Goal: Find specific page/section: Find specific page/section

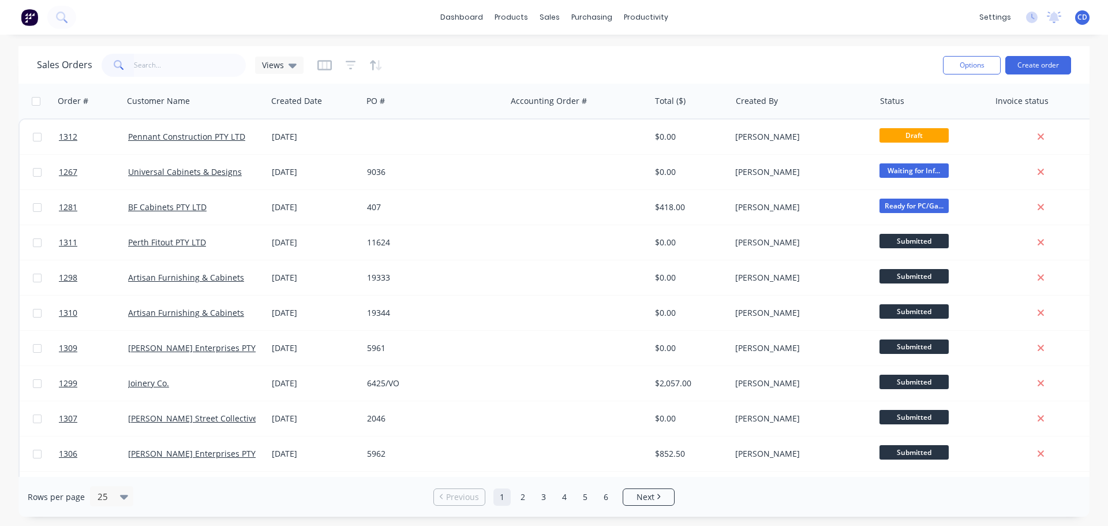
click at [222, 66] on input "text" at bounding box center [190, 65] width 113 height 23
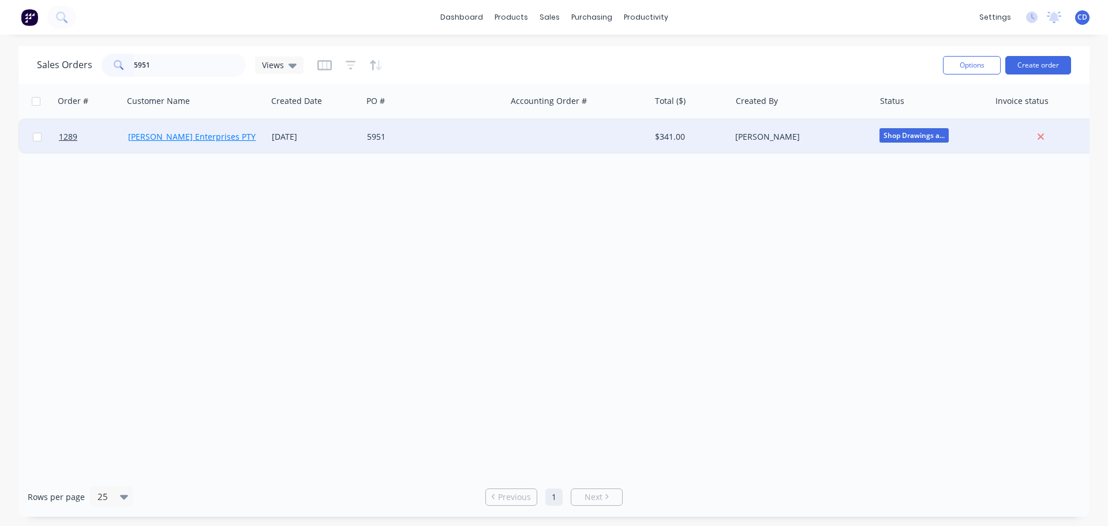
type input "5951"
click at [202, 138] on link "[PERSON_NAME] Enterprises PTY LTD" at bounding box center [200, 136] width 144 height 11
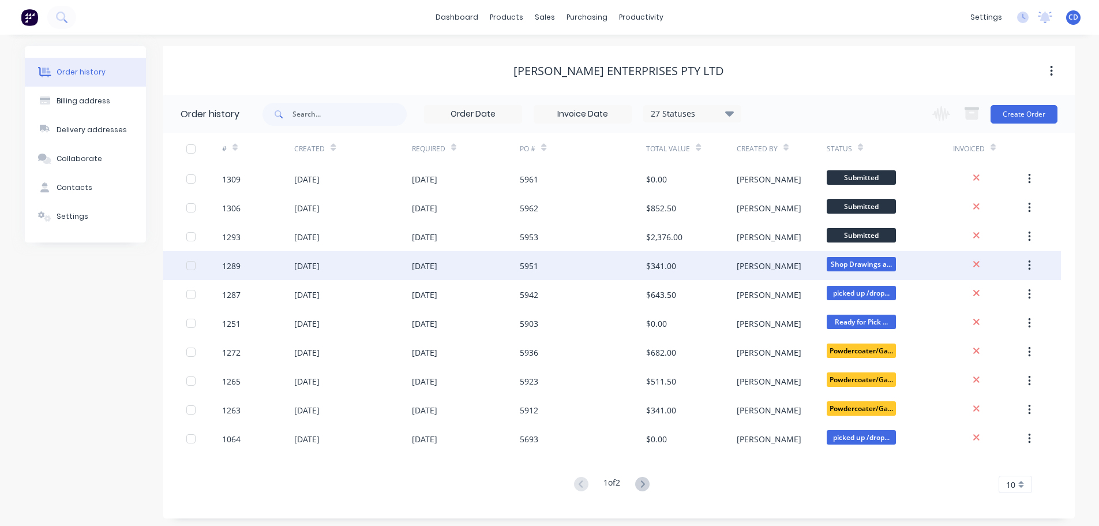
click at [403, 267] on div "[DATE]" at bounding box center [352, 265] width 117 height 29
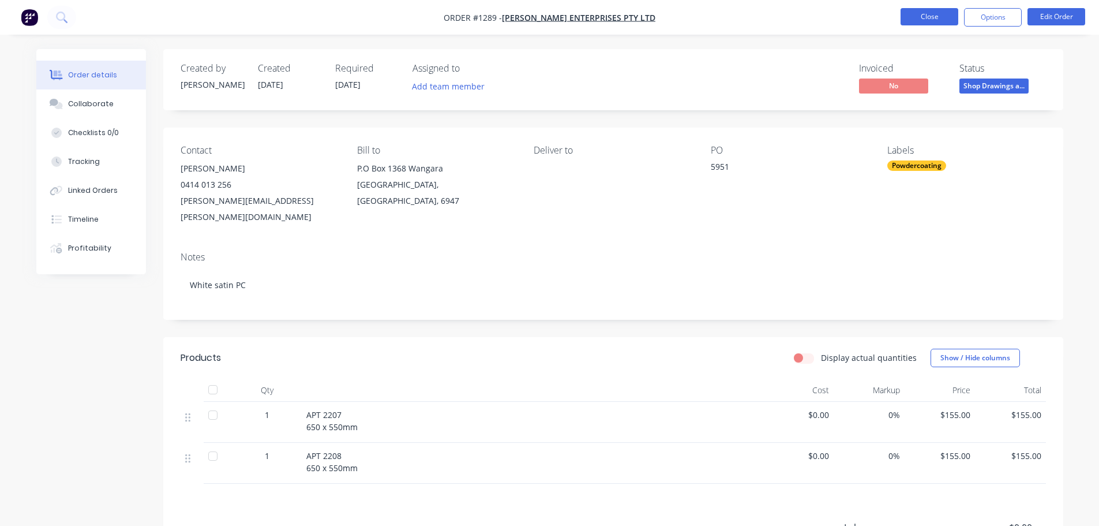
click at [940, 19] on button "Close" at bounding box center [930, 16] width 58 height 17
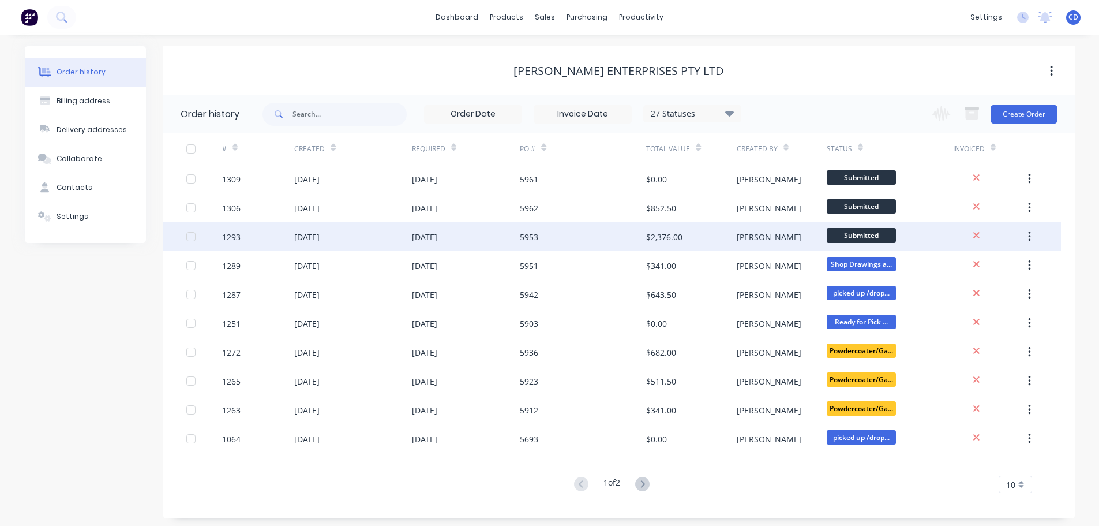
click at [436, 227] on div "[DATE]" at bounding box center [466, 236] width 108 height 29
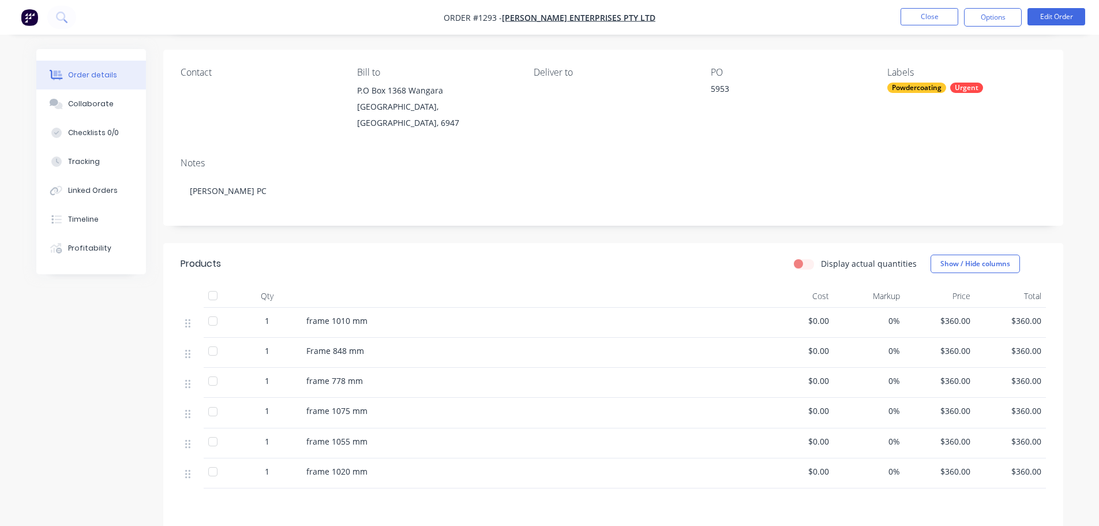
scroll to position [231, 0]
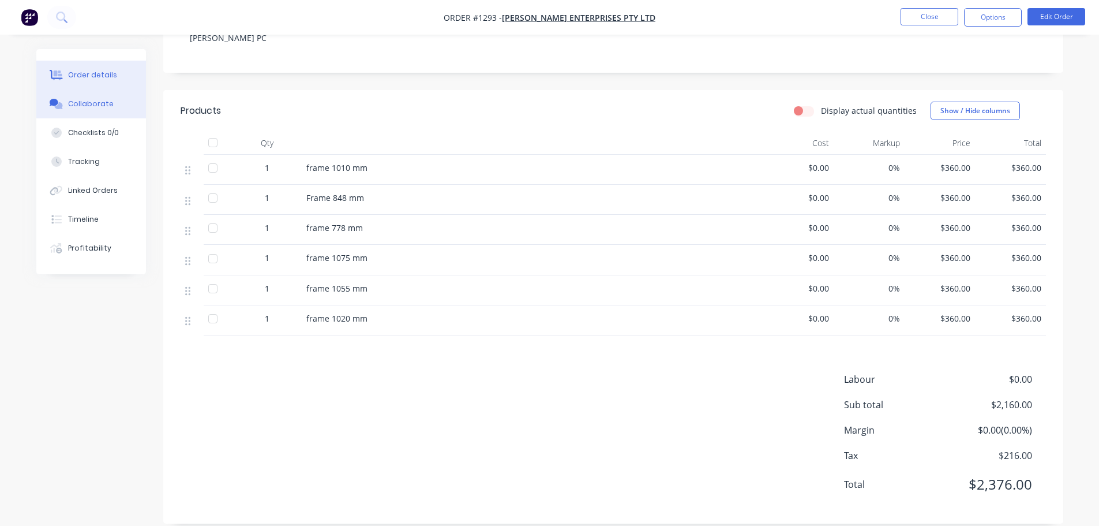
click at [116, 104] on button "Collaborate" at bounding box center [91, 103] width 110 height 29
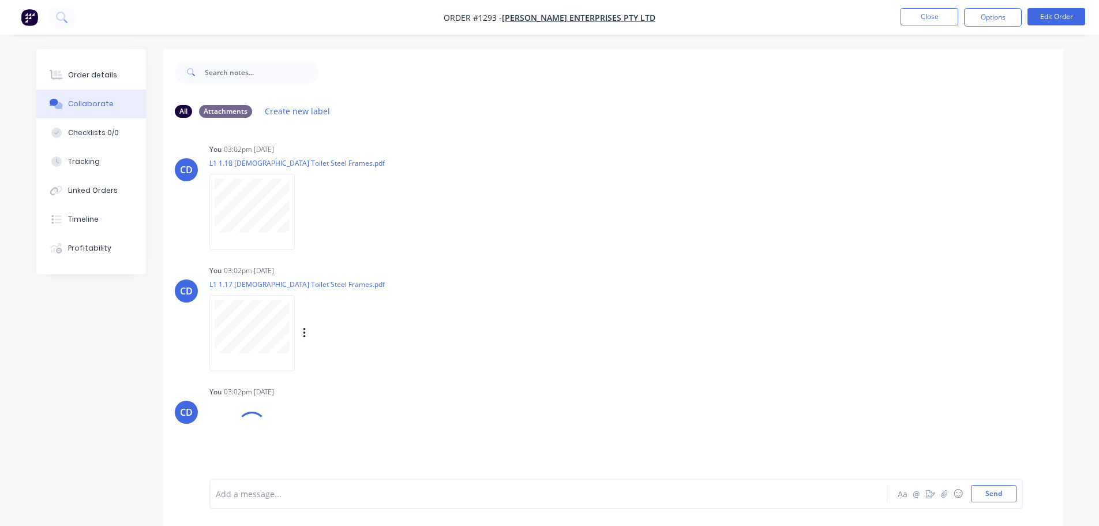
scroll to position [4, 0]
click at [954, 17] on button "Close" at bounding box center [930, 16] width 58 height 17
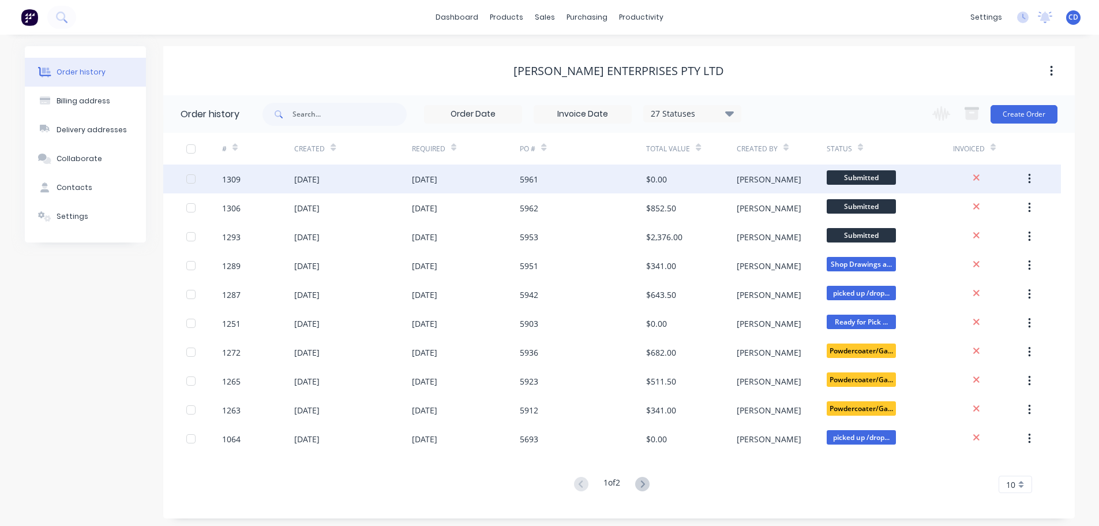
click at [488, 183] on div "[DATE]" at bounding box center [466, 178] width 108 height 29
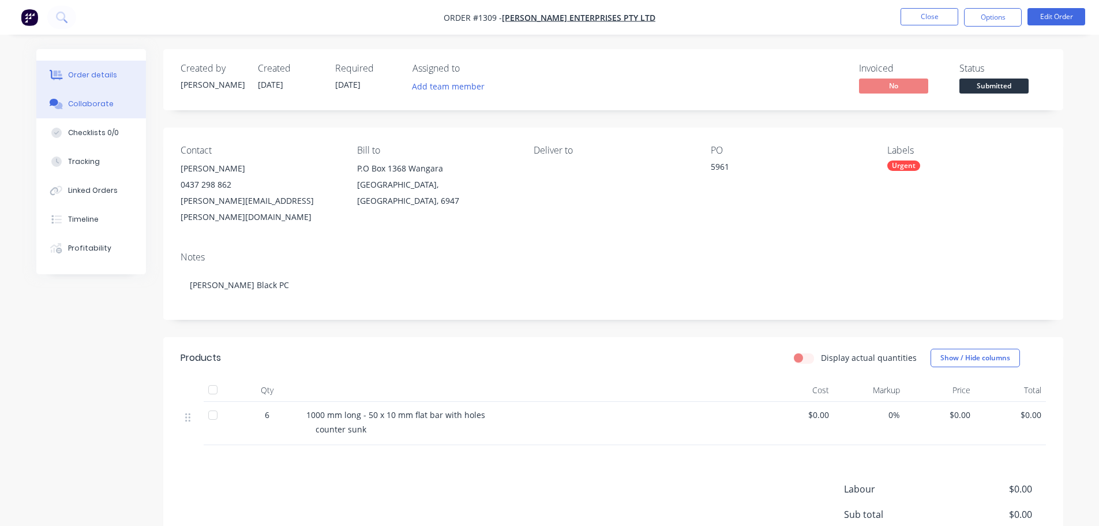
click at [111, 105] on button "Collaborate" at bounding box center [91, 103] width 110 height 29
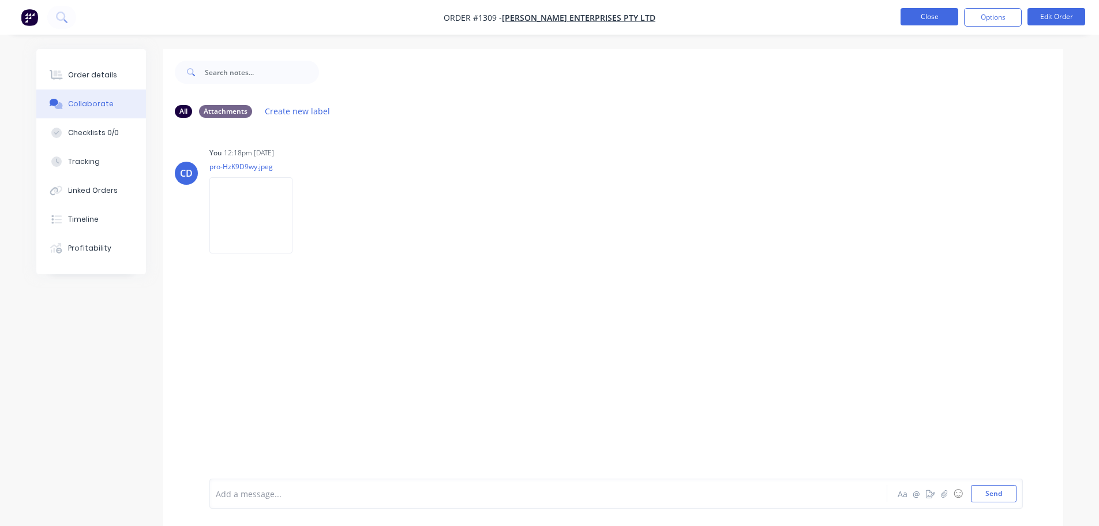
click at [921, 20] on button "Close" at bounding box center [930, 16] width 58 height 17
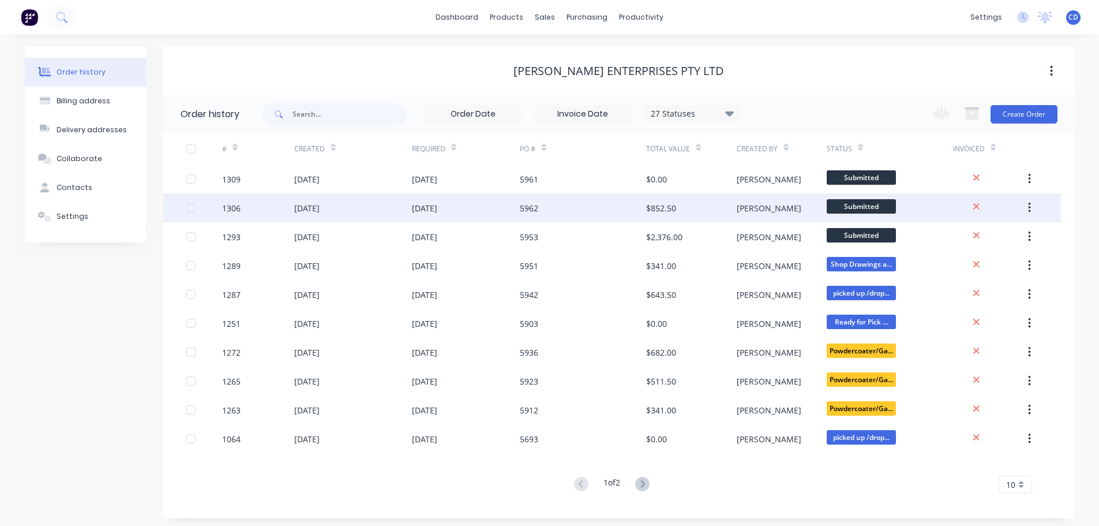
click at [480, 212] on div "[DATE]" at bounding box center [466, 207] width 108 height 29
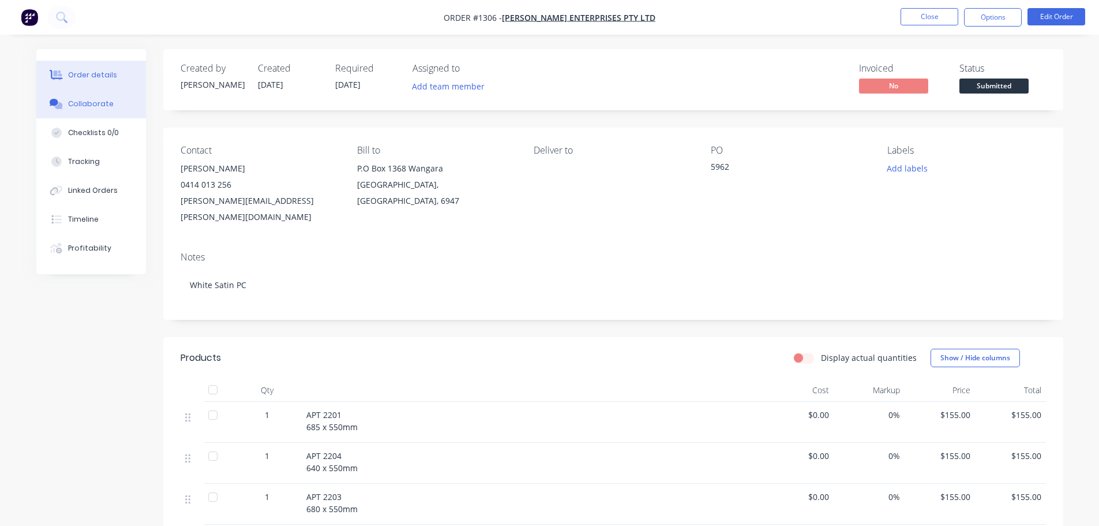
click at [84, 99] on div "Collaborate" at bounding box center [91, 104] width 46 height 10
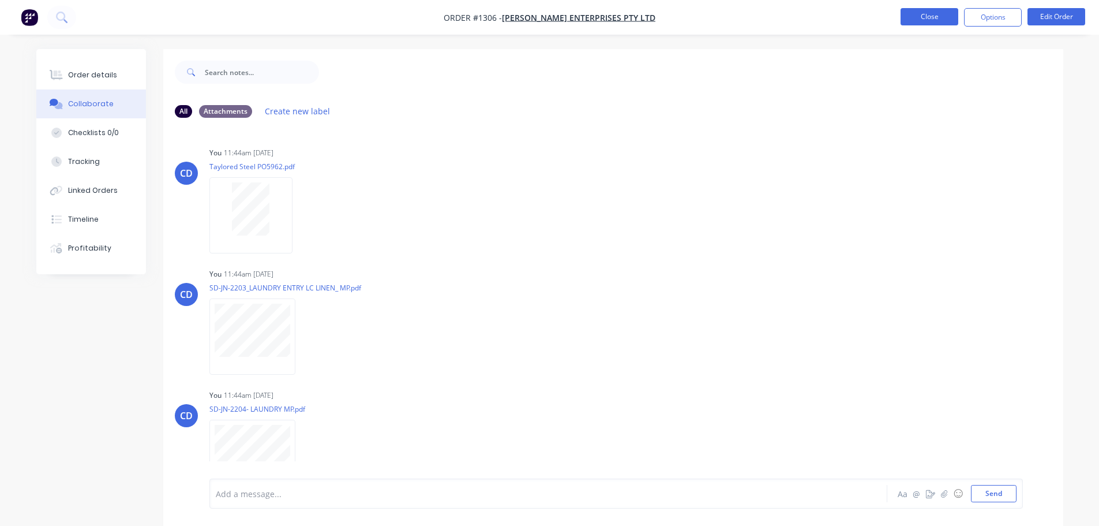
click at [926, 18] on button "Close" at bounding box center [930, 16] width 58 height 17
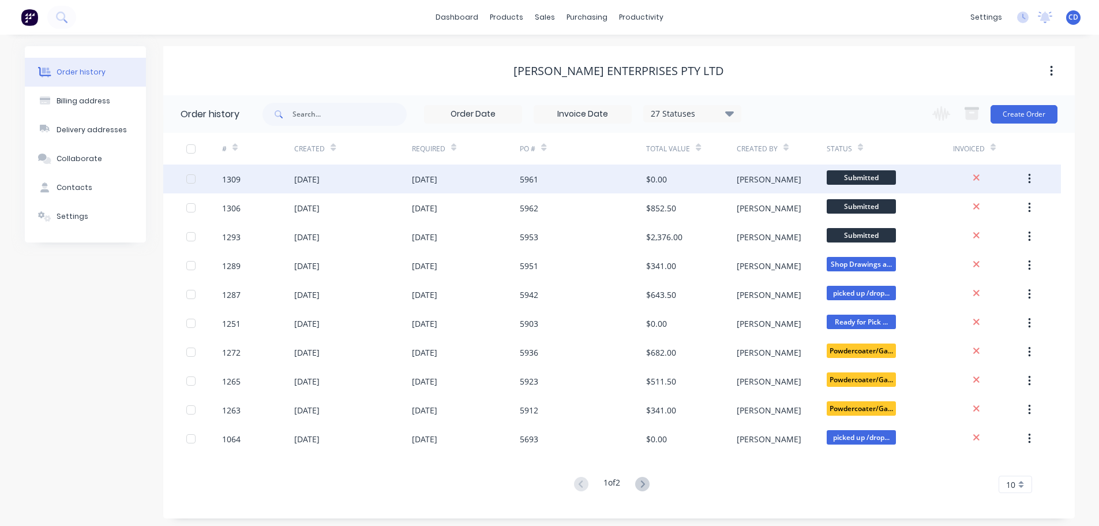
click at [470, 166] on div "[DATE]" at bounding box center [466, 178] width 108 height 29
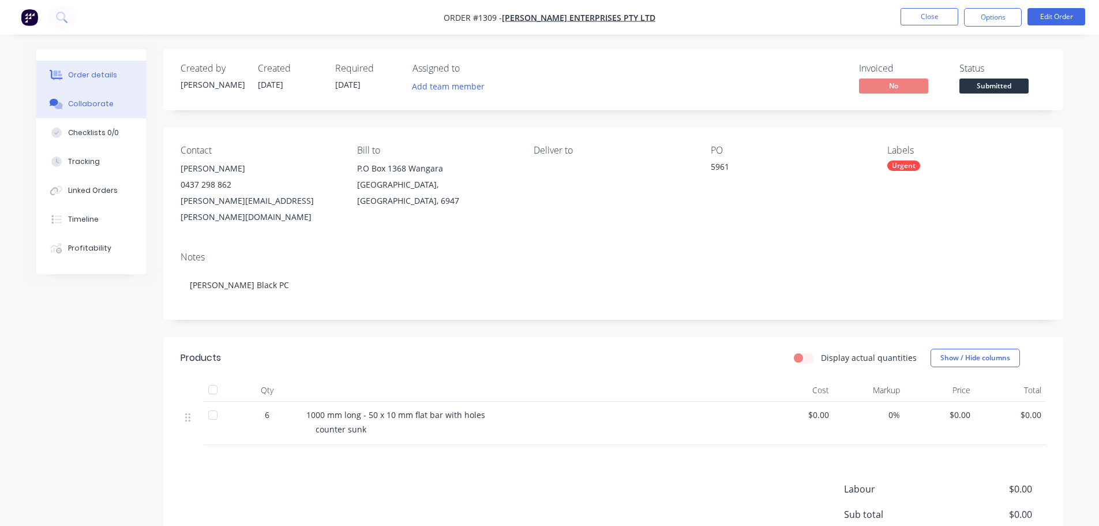
click at [87, 113] on button "Collaborate" at bounding box center [91, 103] width 110 height 29
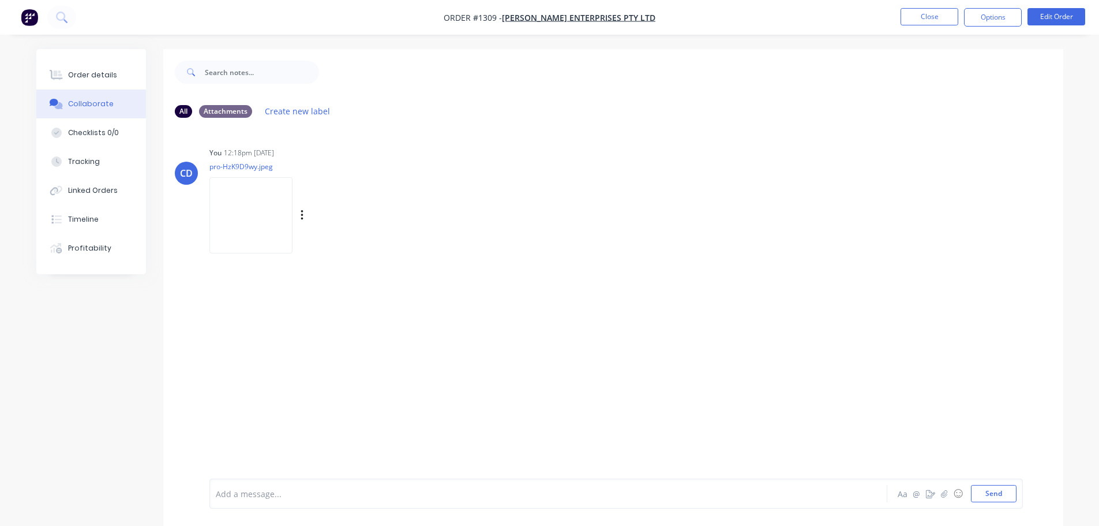
click at [246, 212] on img at bounding box center [250, 215] width 83 height 76
click at [921, 14] on button "Close" at bounding box center [930, 16] width 58 height 17
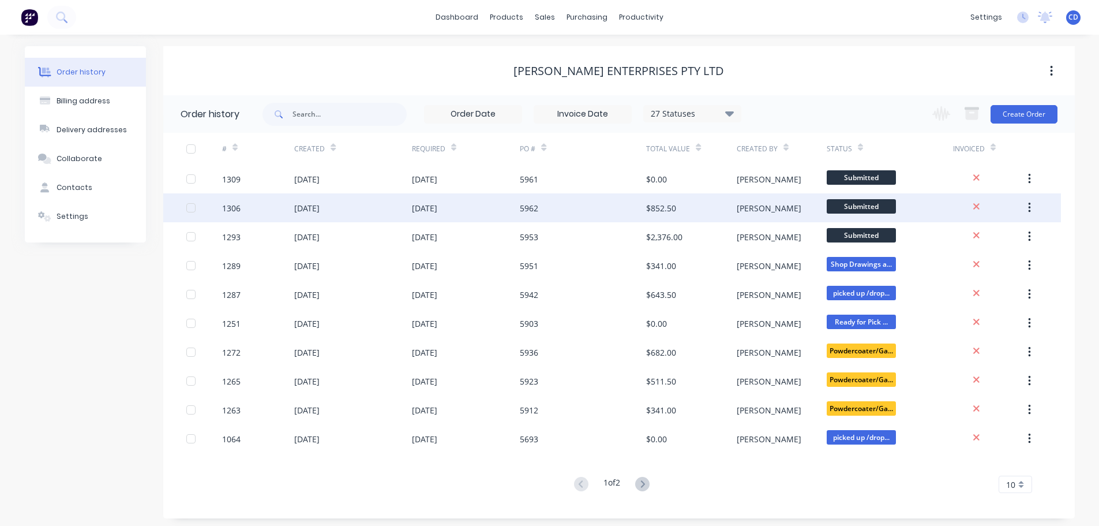
click at [539, 211] on div "5962" at bounding box center [583, 207] width 126 height 29
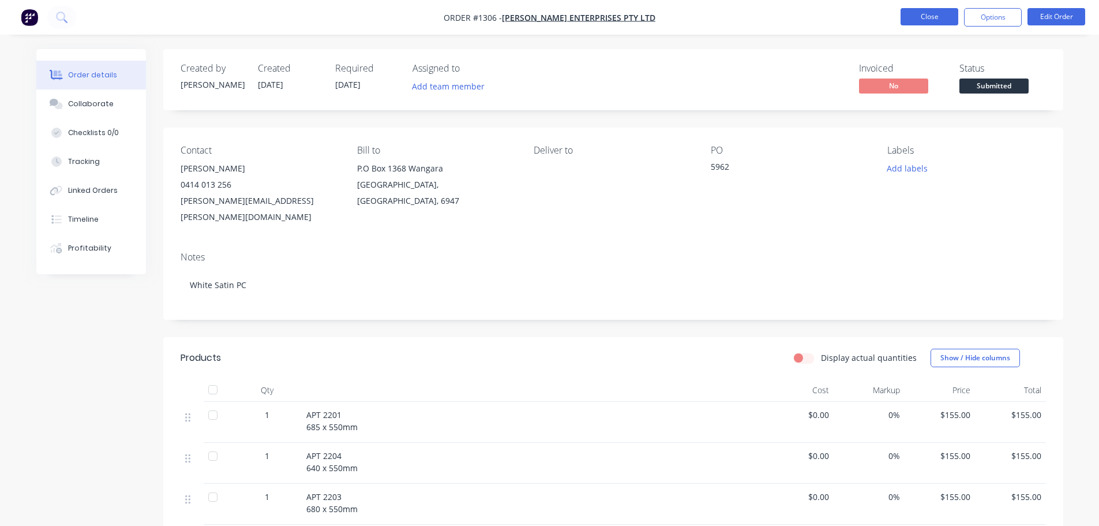
click at [916, 20] on button "Close" at bounding box center [930, 16] width 58 height 17
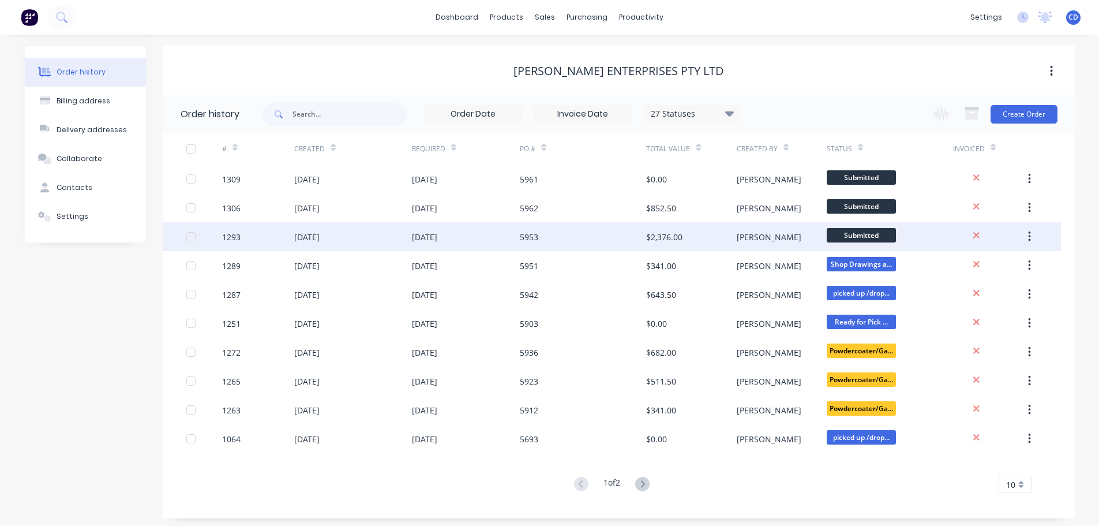
click at [541, 238] on div "5953" at bounding box center [583, 236] width 126 height 29
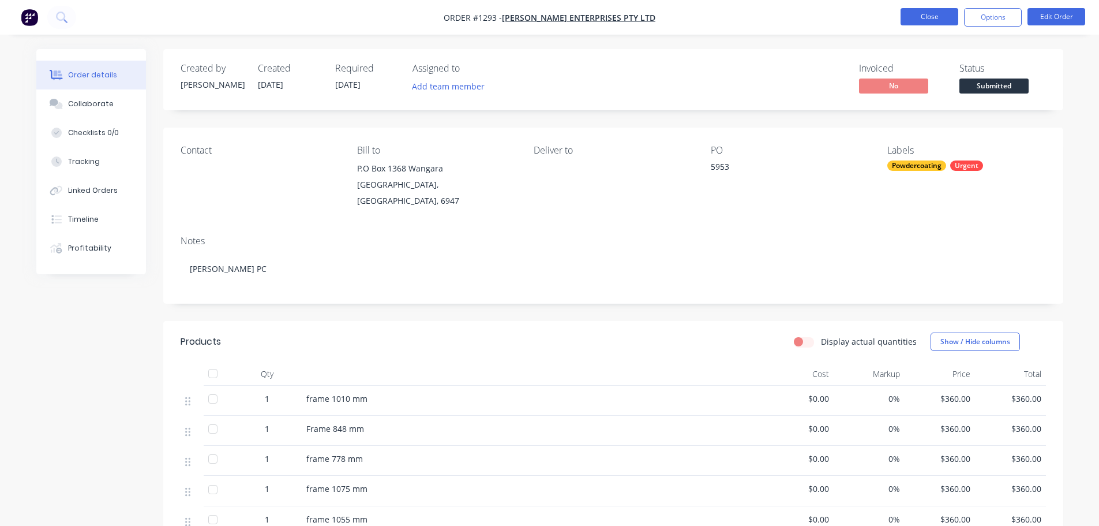
click at [923, 13] on button "Close" at bounding box center [930, 16] width 58 height 17
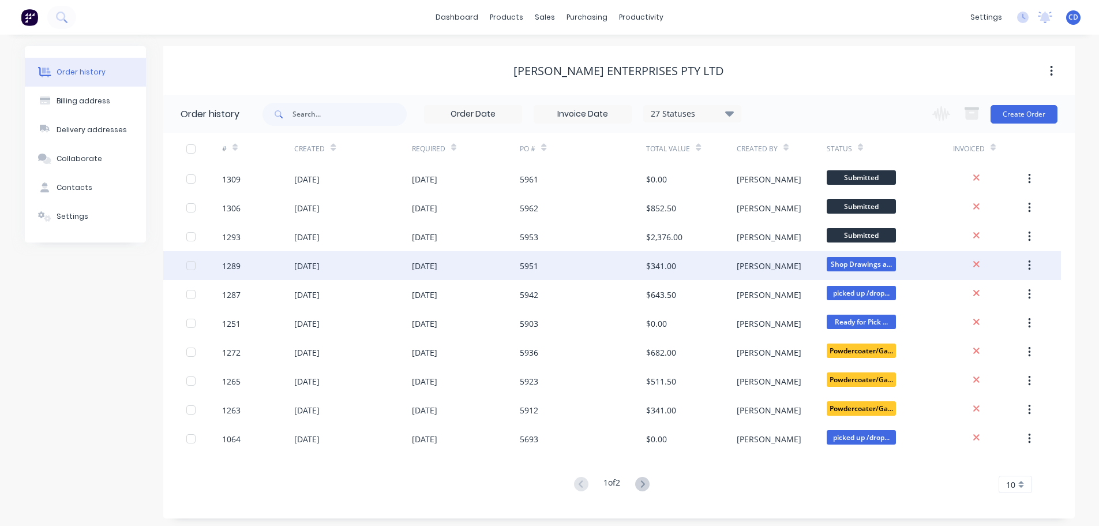
click at [537, 267] on div "5951" at bounding box center [529, 266] width 18 height 12
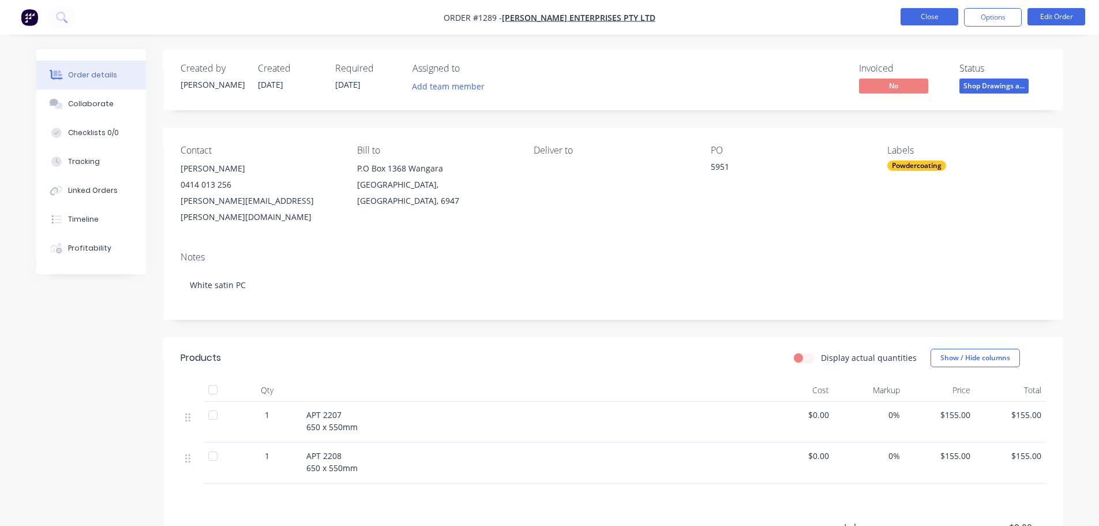
click at [951, 23] on button "Close" at bounding box center [930, 16] width 58 height 17
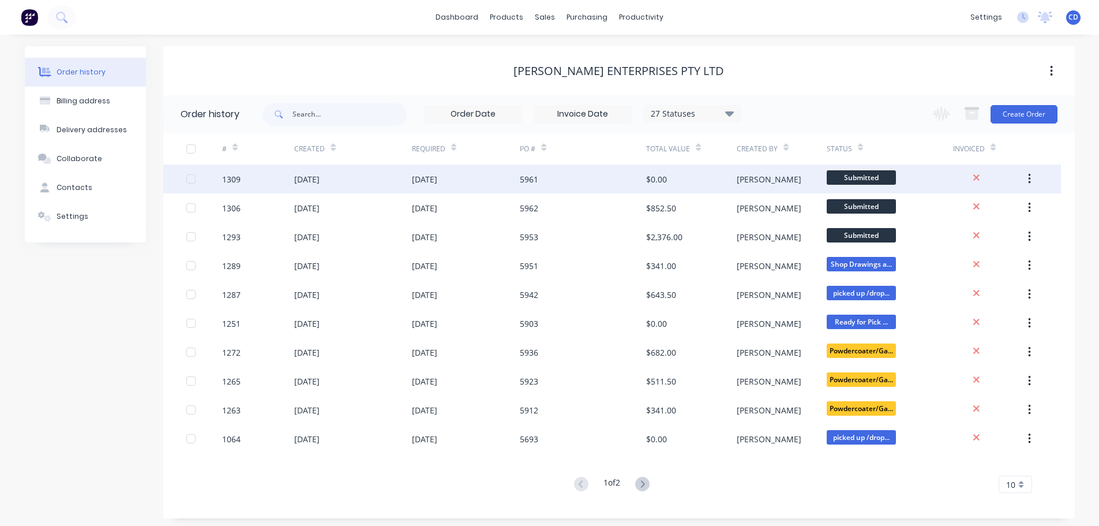
click at [538, 177] on div "5961" at bounding box center [529, 179] width 18 height 12
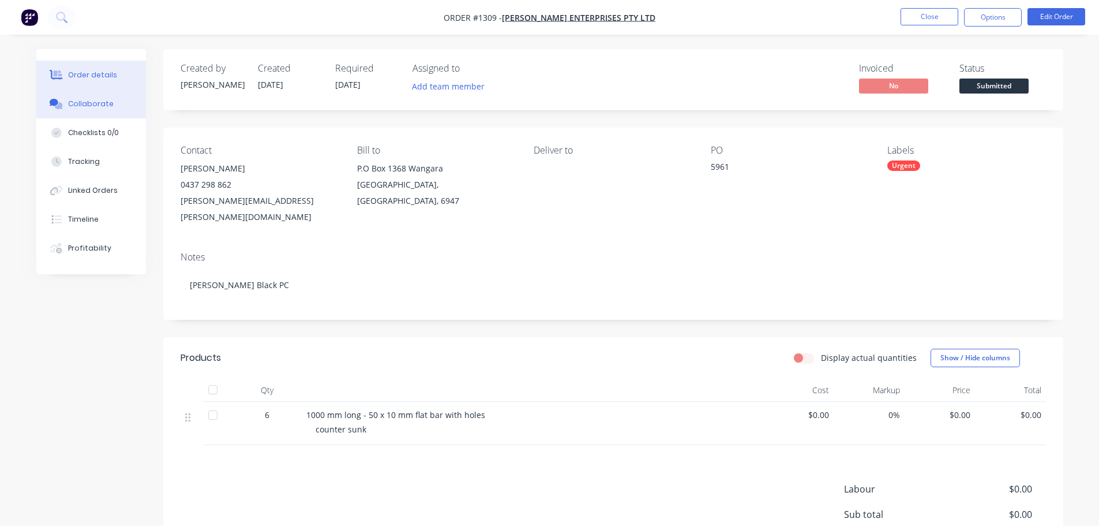
click at [111, 104] on button "Collaborate" at bounding box center [91, 103] width 110 height 29
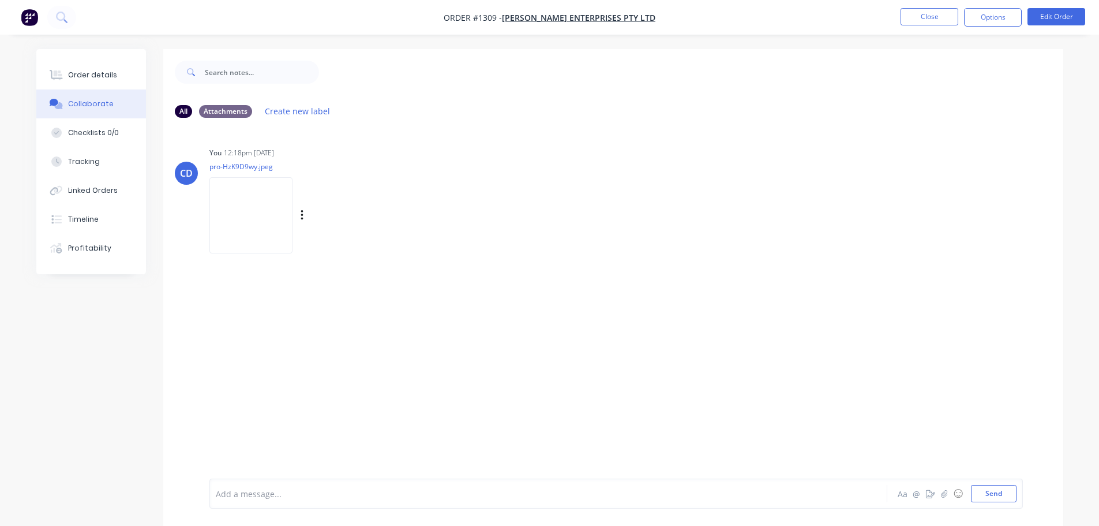
click at [260, 215] on img at bounding box center [250, 215] width 83 height 76
click at [942, 19] on button "Close" at bounding box center [930, 16] width 58 height 17
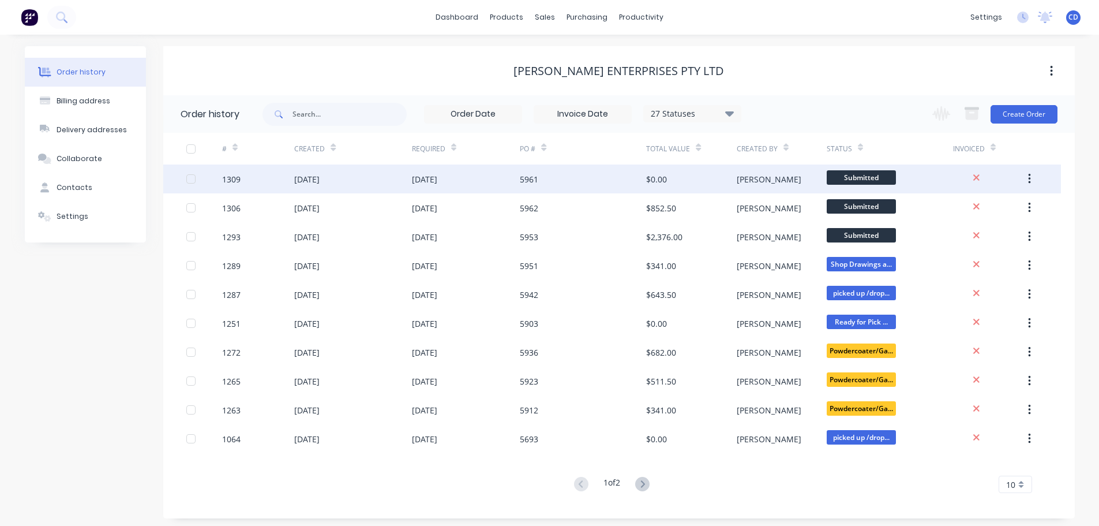
click at [543, 186] on div "5961" at bounding box center [583, 178] width 126 height 29
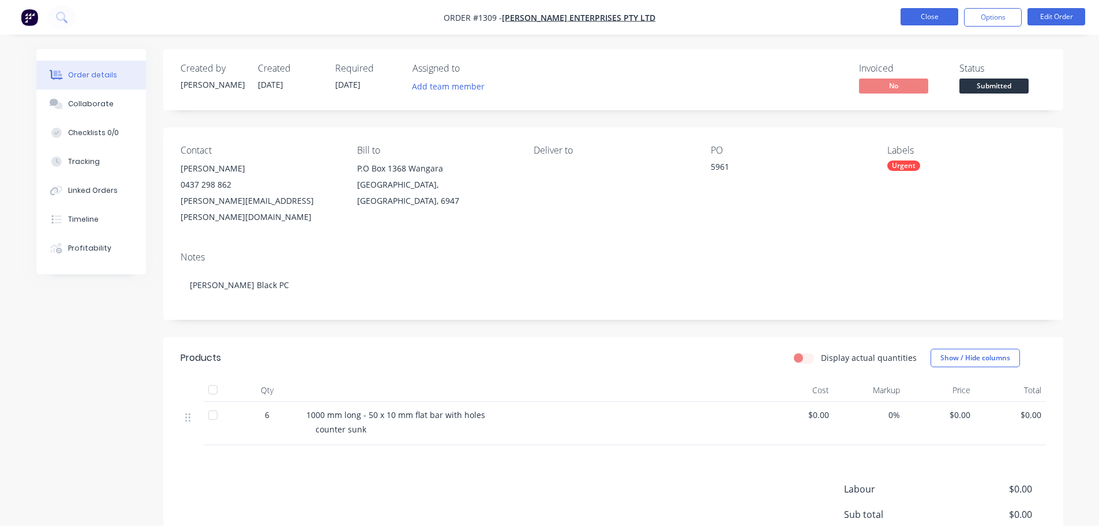
click at [917, 15] on button "Close" at bounding box center [930, 16] width 58 height 17
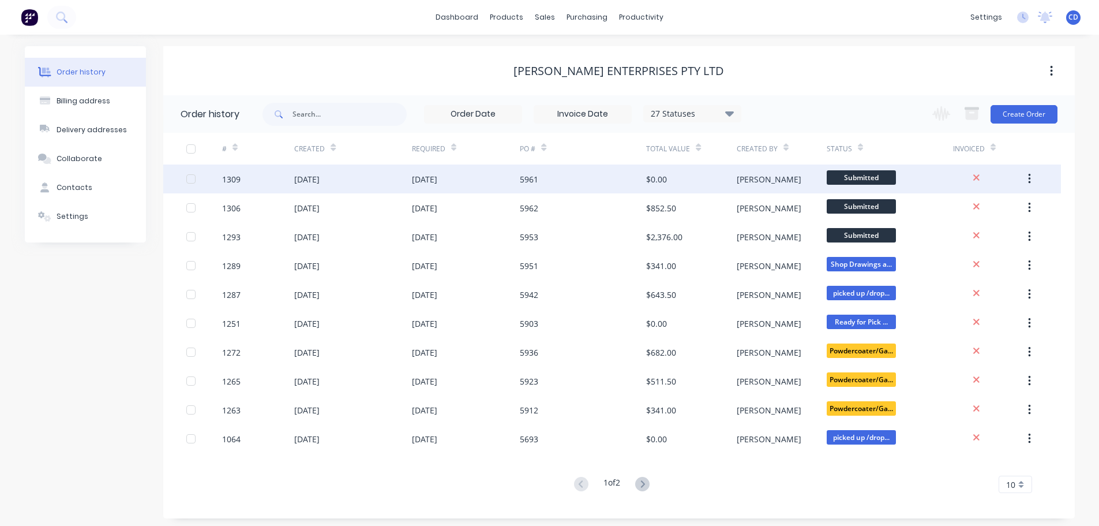
click at [437, 183] on div "[DATE]" at bounding box center [424, 179] width 25 height 12
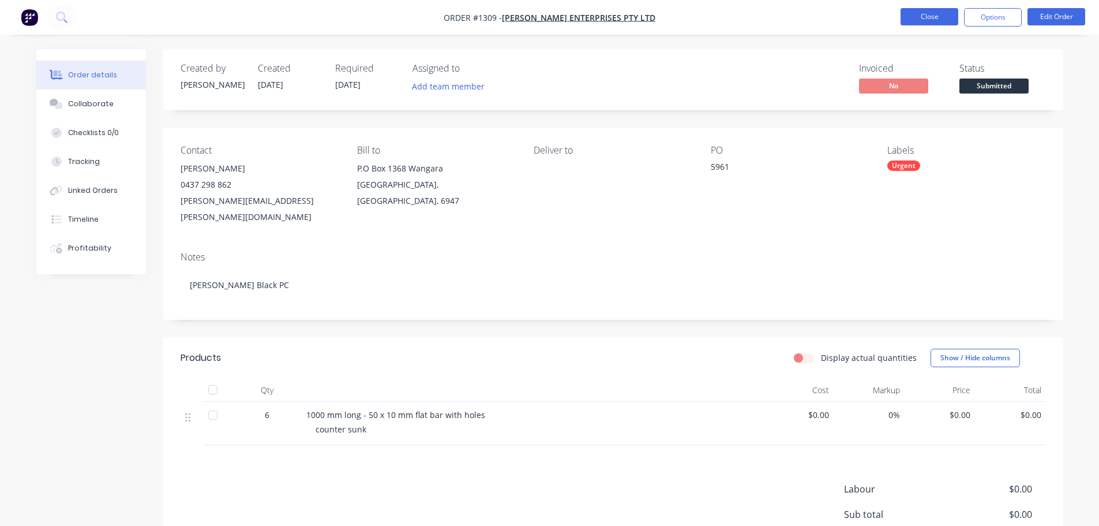
click at [940, 21] on button "Close" at bounding box center [930, 16] width 58 height 17
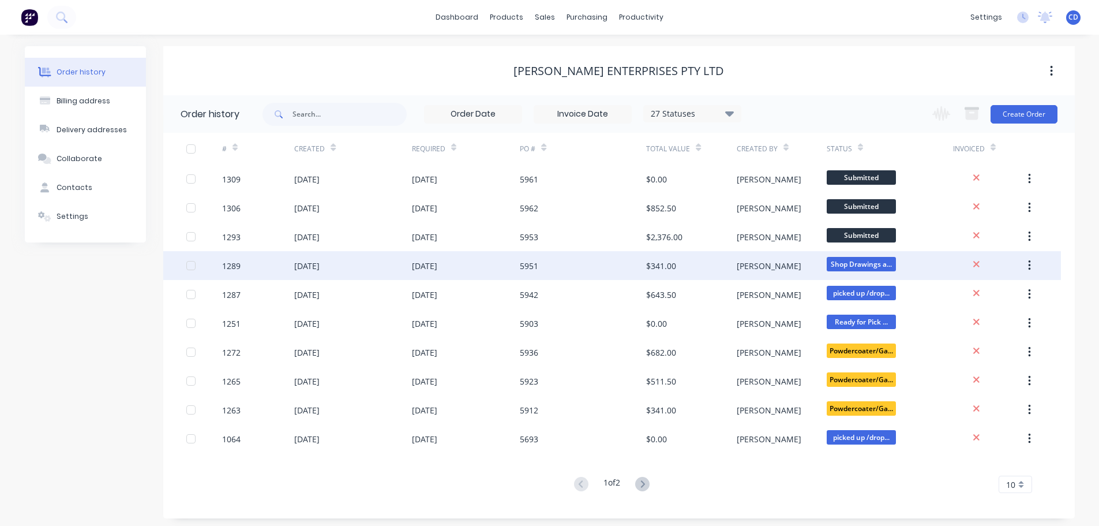
click at [437, 271] on div "[DATE]" at bounding box center [424, 266] width 25 height 12
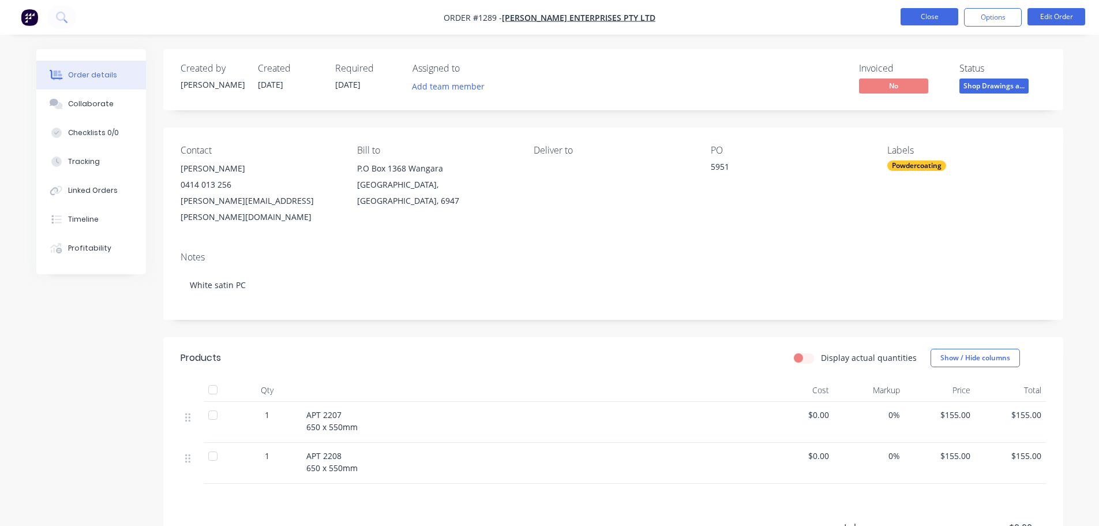
click at [916, 16] on button "Close" at bounding box center [930, 16] width 58 height 17
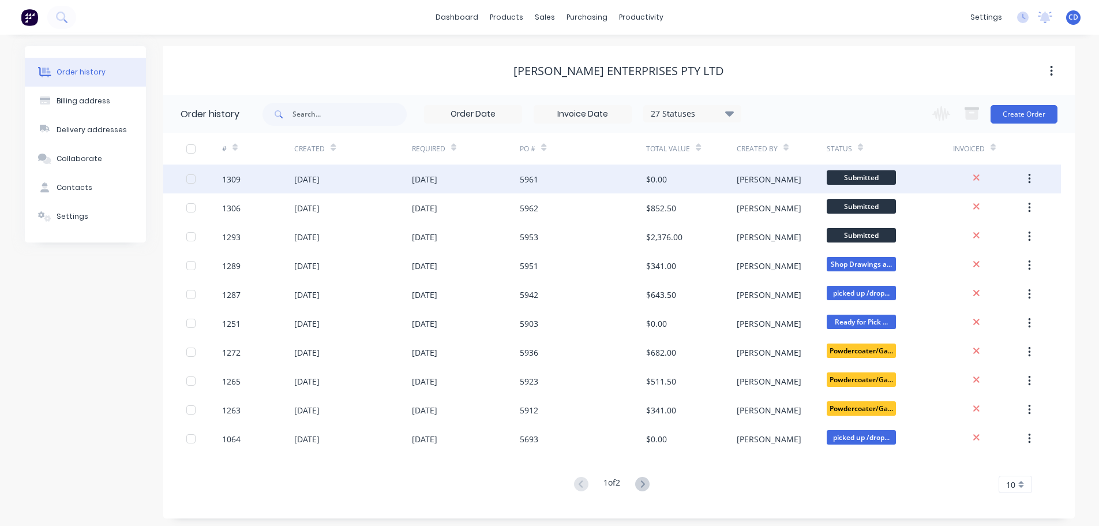
click at [608, 187] on div "5961" at bounding box center [583, 178] width 126 height 29
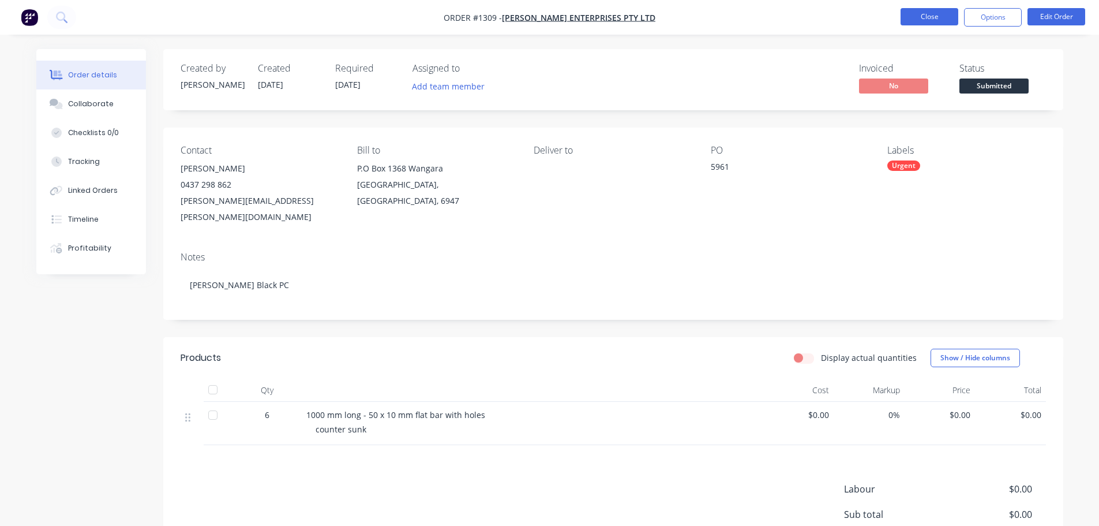
click at [939, 16] on button "Close" at bounding box center [930, 16] width 58 height 17
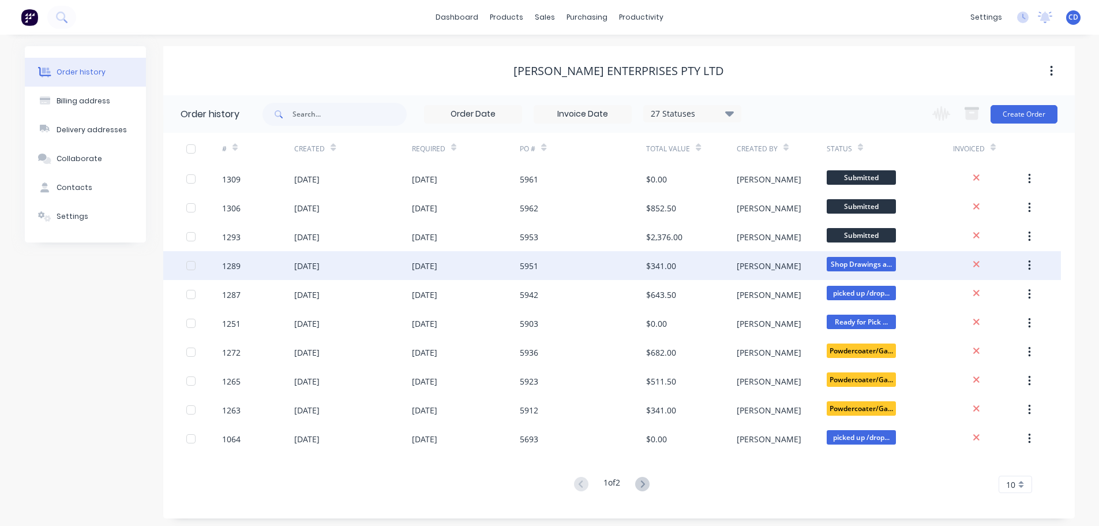
click at [404, 278] on div "[DATE]" at bounding box center [352, 265] width 117 height 29
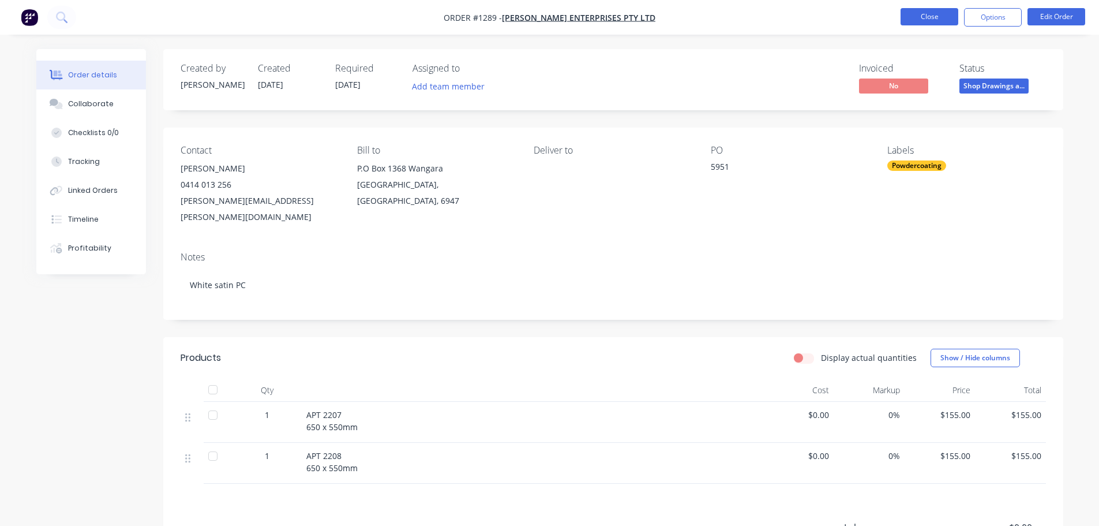
click at [946, 22] on button "Close" at bounding box center [930, 16] width 58 height 17
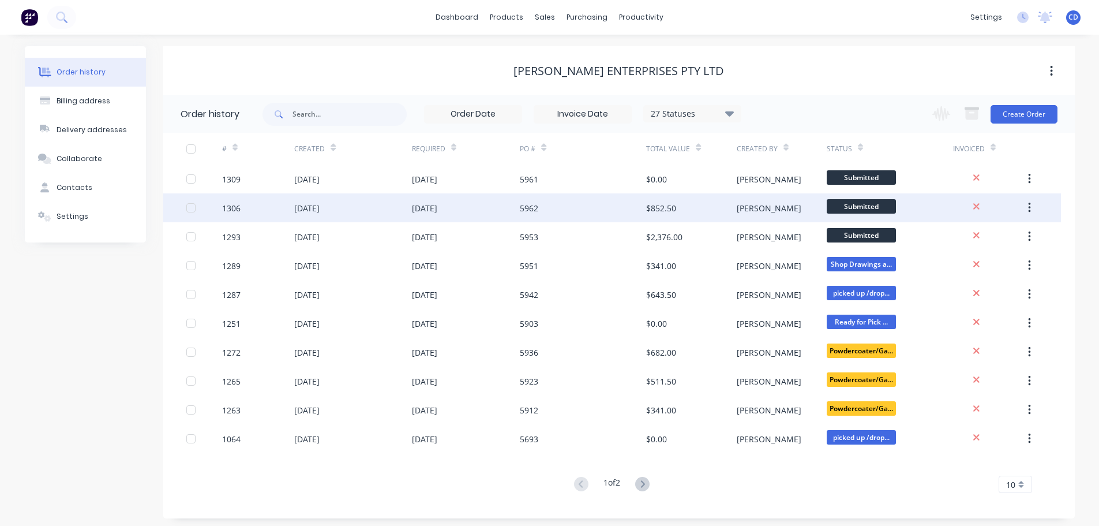
click at [390, 209] on div "[DATE]" at bounding box center [352, 207] width 117 height 29
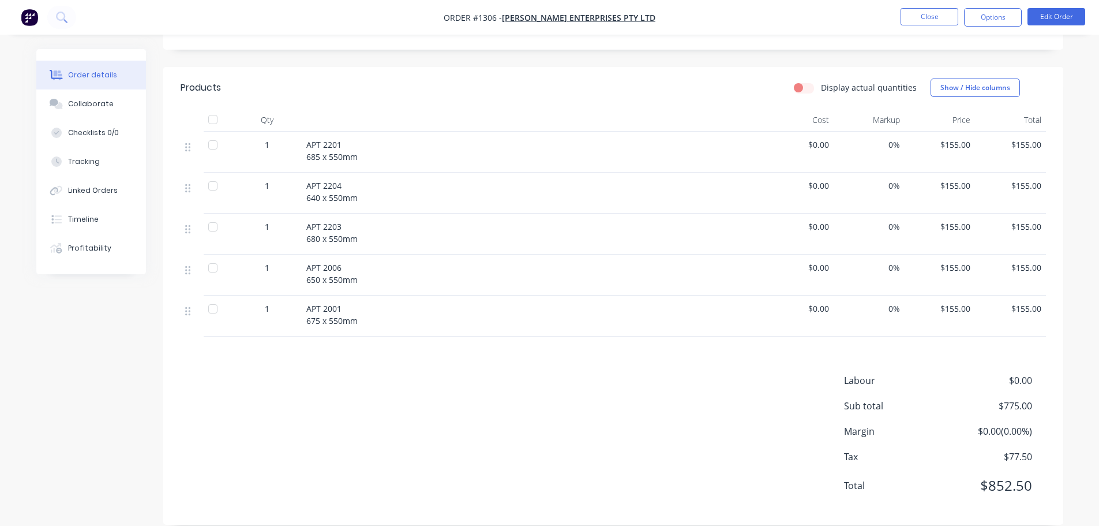
scroll to position [39, 0]
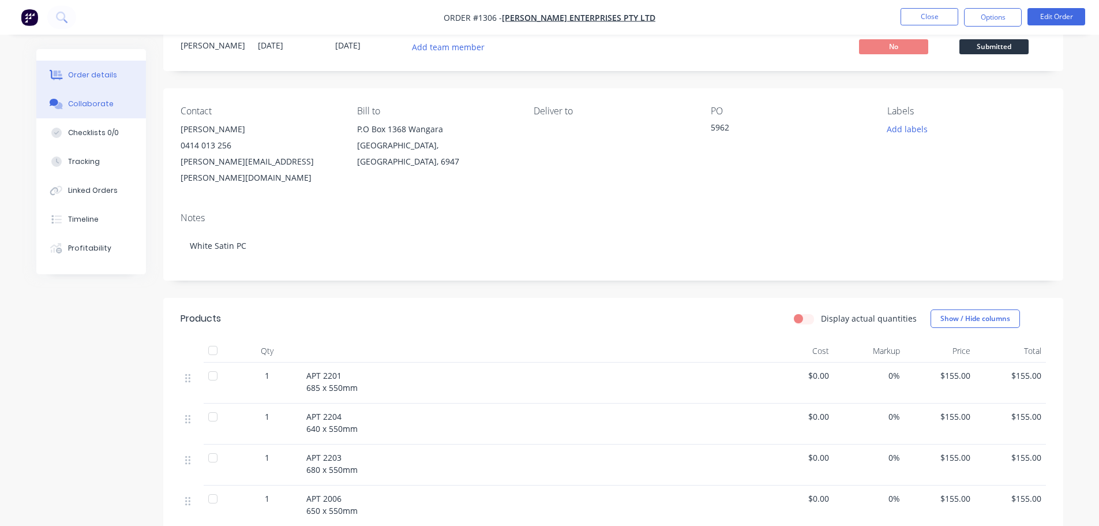
click at [107, 101] on div "Collaborate" at bounding box center [91, 104] width 46 height 10
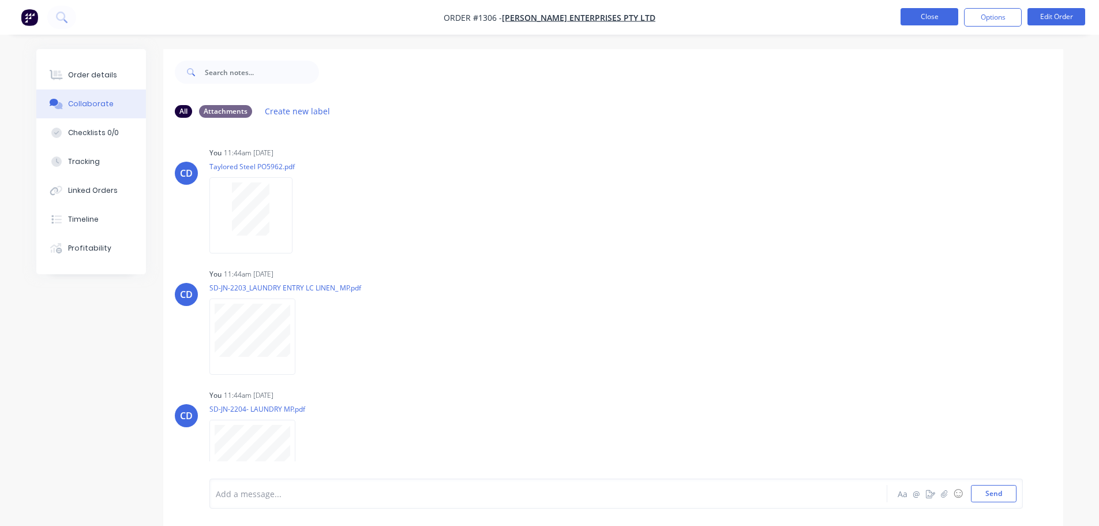
click at [931, 14] on button "Close" at bounding box center [930, 16] width 58 height 17
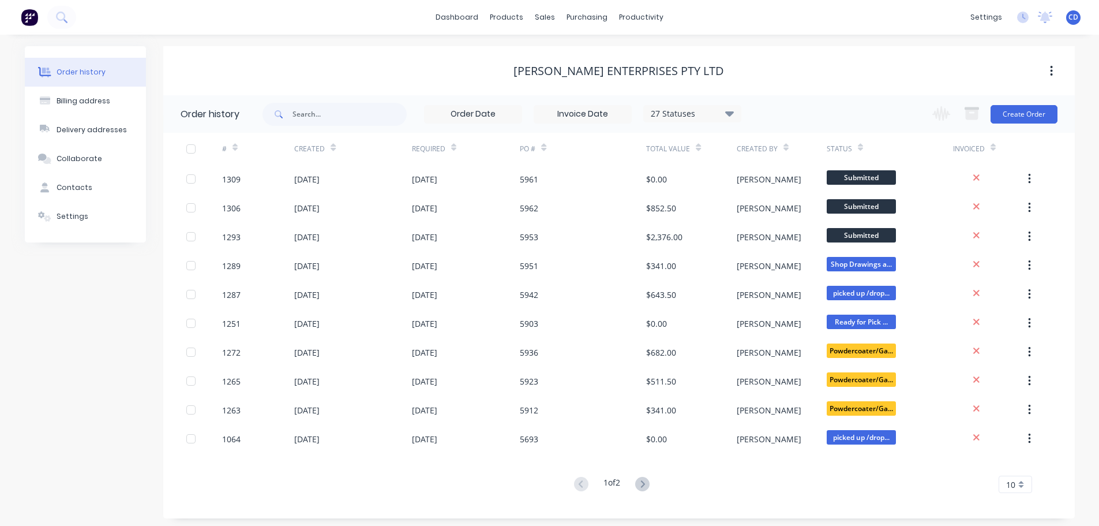
click at [726, 58] on div "[PERSON_NAME] Enterprises PTY LTD" at bounding box center [619, 70] width 912 height 49
